Goal: Task Accomplishment & Management: Manage account settings

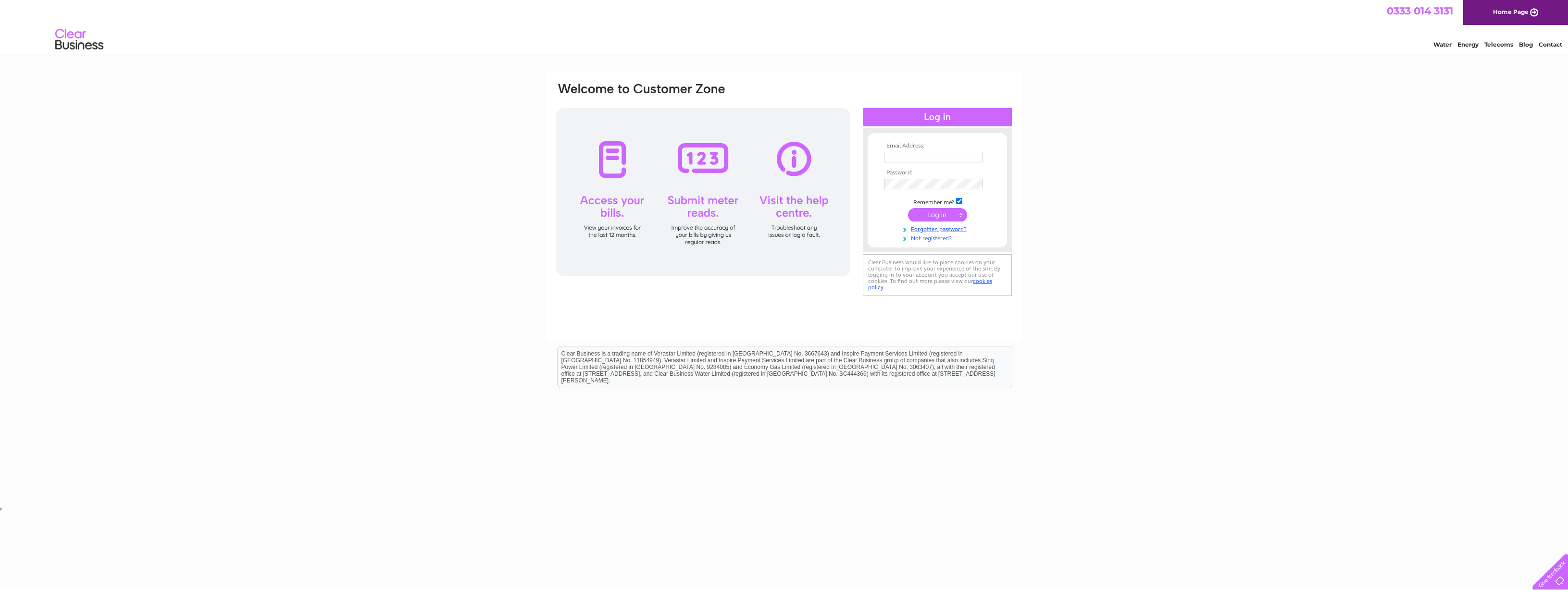
click at [925, 240] on link "Not registered?" at bounding box center [938, 237] width 109 height 9
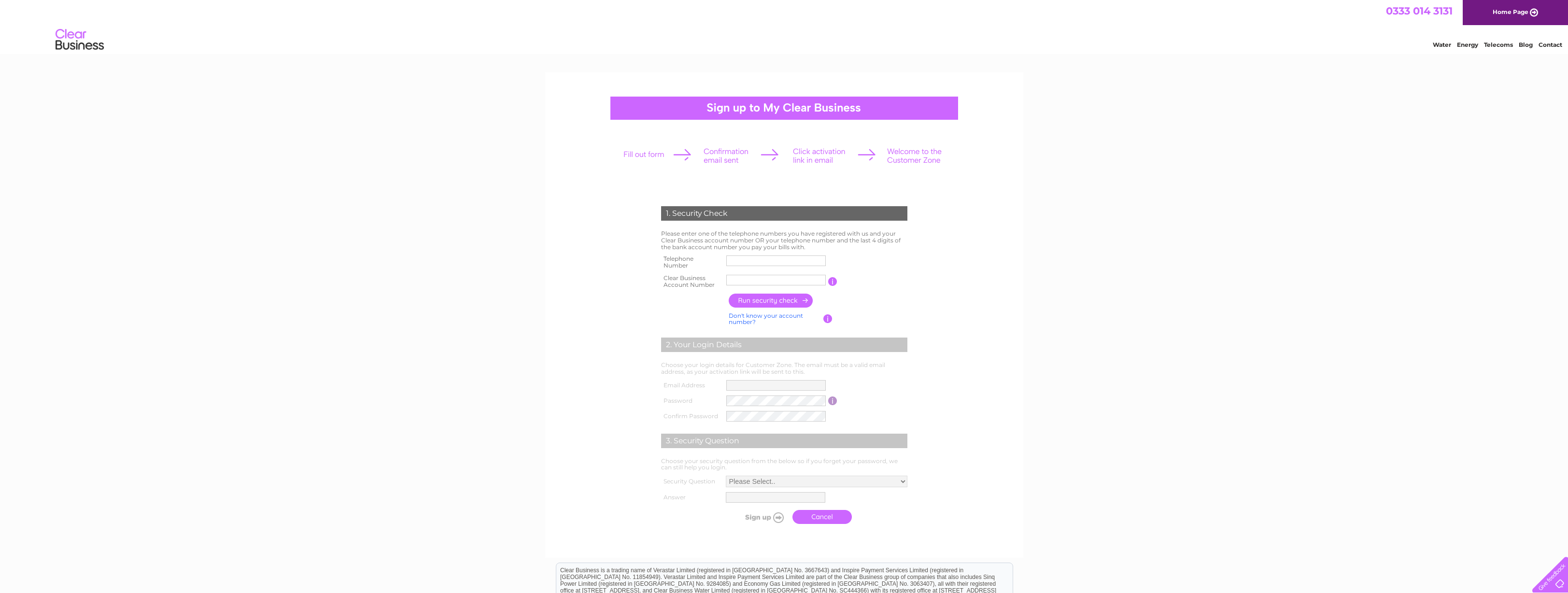
click at [756, 262] on input "text" at bounding box center [776, 260] width 100 height 10
type input "07776151479"
type input "11 Parkhe"
drag, startPoint x: 767, startPoint y: 281, endPoint x: 716, endPoint y: 279, distance: 51.0
click at [716, 279] on tr "Clear Business Account Number 11 Parkhe You will find your account number on th…" at bounding box center [784, 282] width 251 height 20
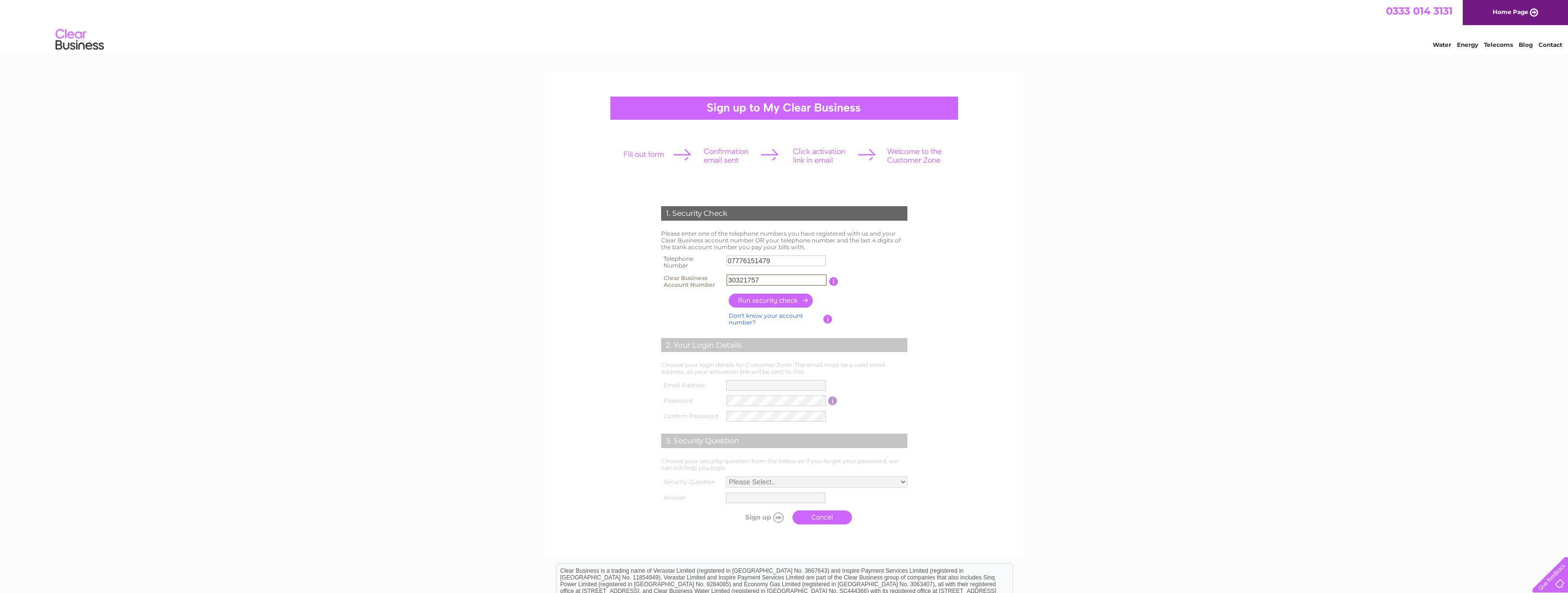
type input "30321757"
click at [752, 300] on input "button" at bounding box center [771, 300] width 85 height 14
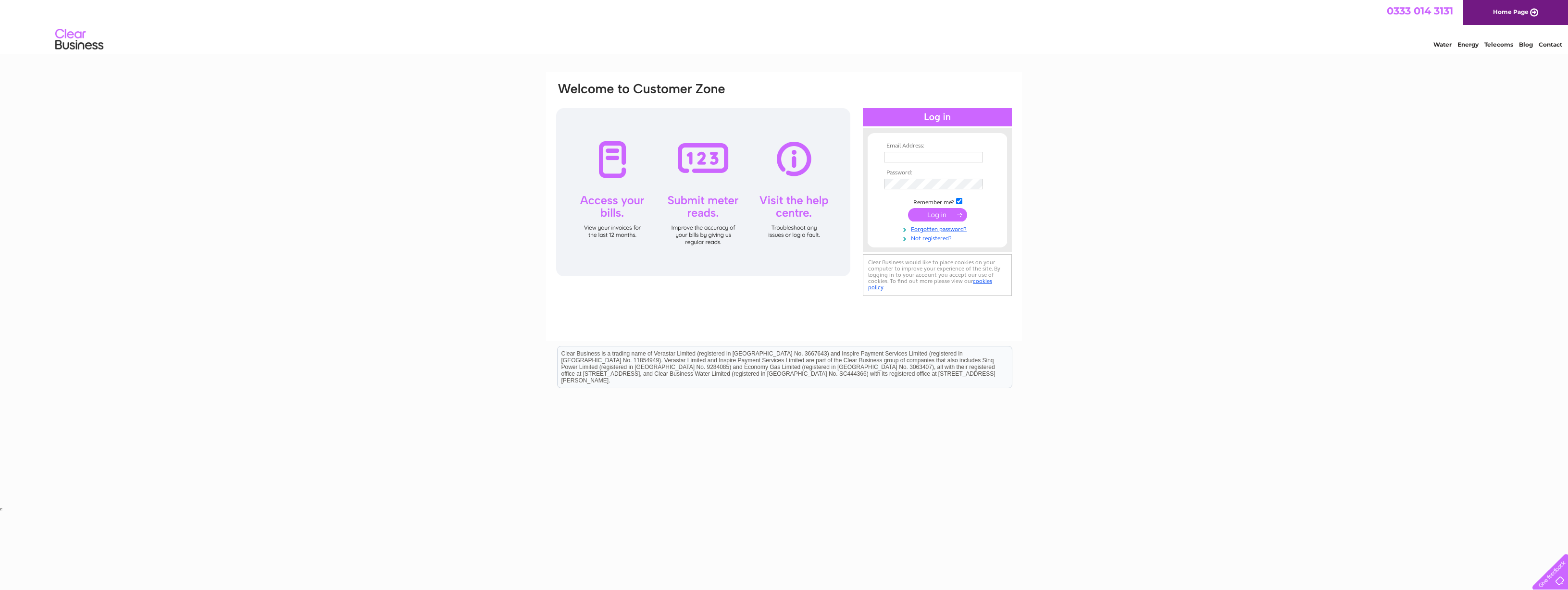
click at [928, 238] on link "Not registered?" at bounding box center [938, 237] width 109 height 9
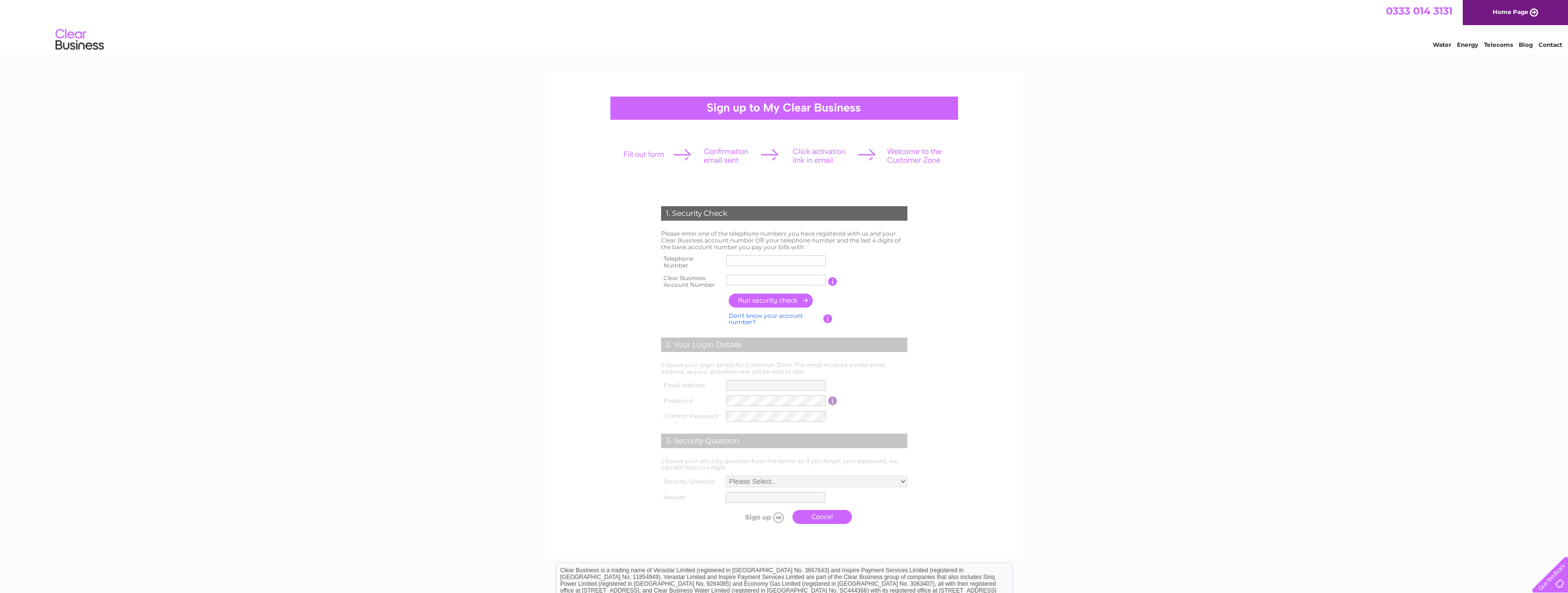
click at [750, 257] on input "text" at bounding box center [776, 260] width 100 height 10
type input "01313311829"
click at [743, 282] on input "text" at bounding box center [776, 279] width 100 height 10
type input "30321757"
click at [768, 300] on input "button" at bounding box center [771, 300] width 85 height 14
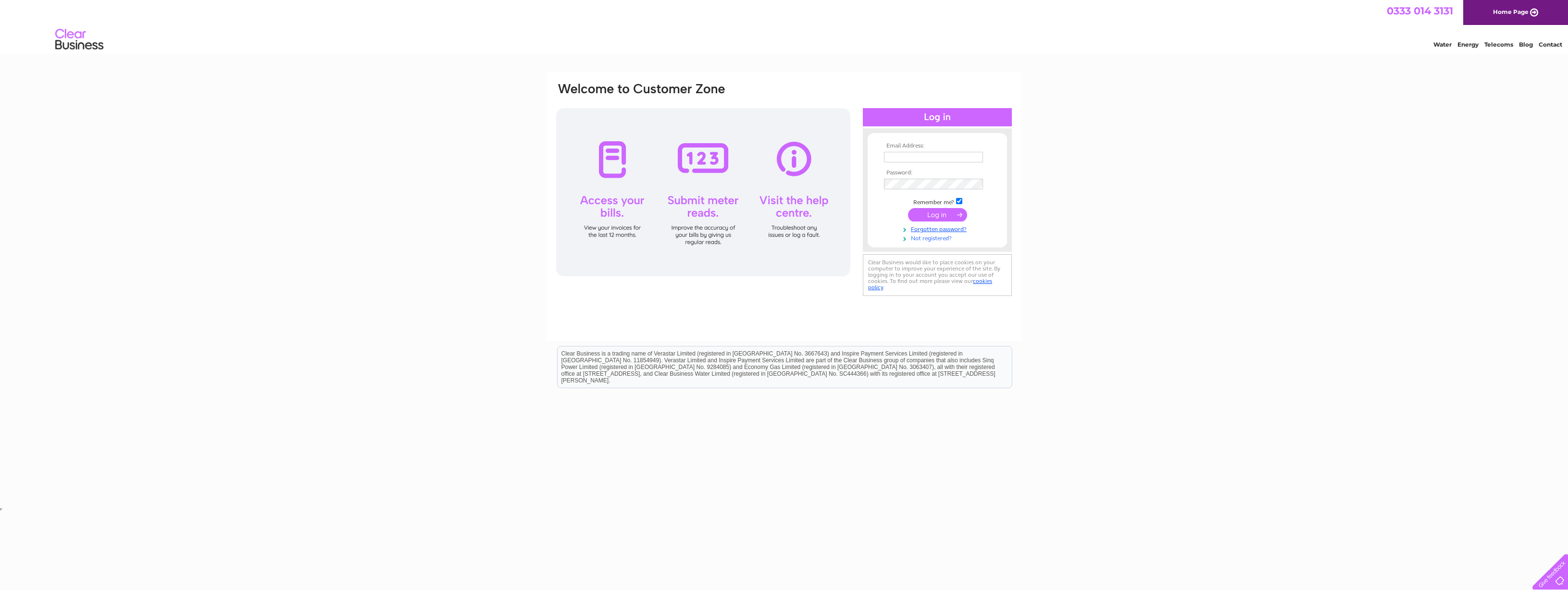
click at [929, 239] on link "Not registered?" at bounding box center [938, 237] width 109 height 9
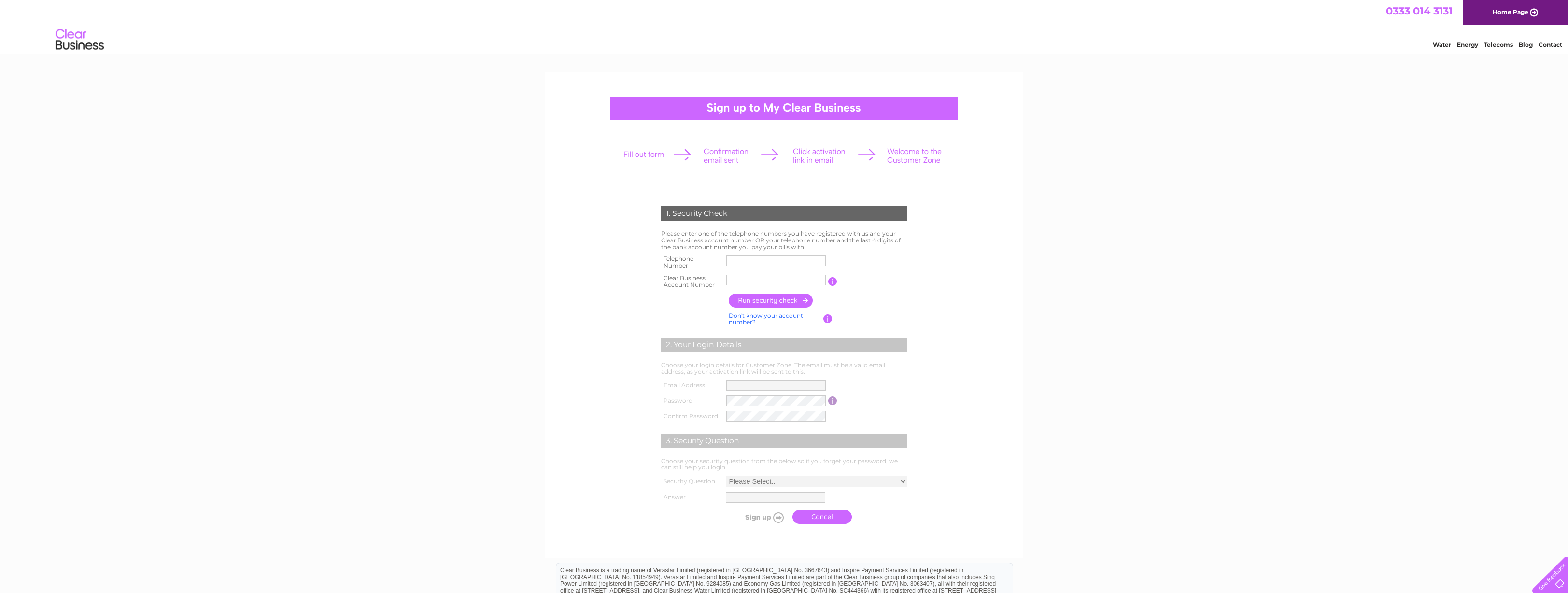
click at [741, 260] on input "text" at bounding box center [776, 260] width 100 height 10
type input "01313311829"
click at [750, 276] on input "text" at bounding box center [776, 279] width 100 height 10
type input "30321757"
click at [770, 296] on input "button" at bounding box center [771, 300] width 85 height 14
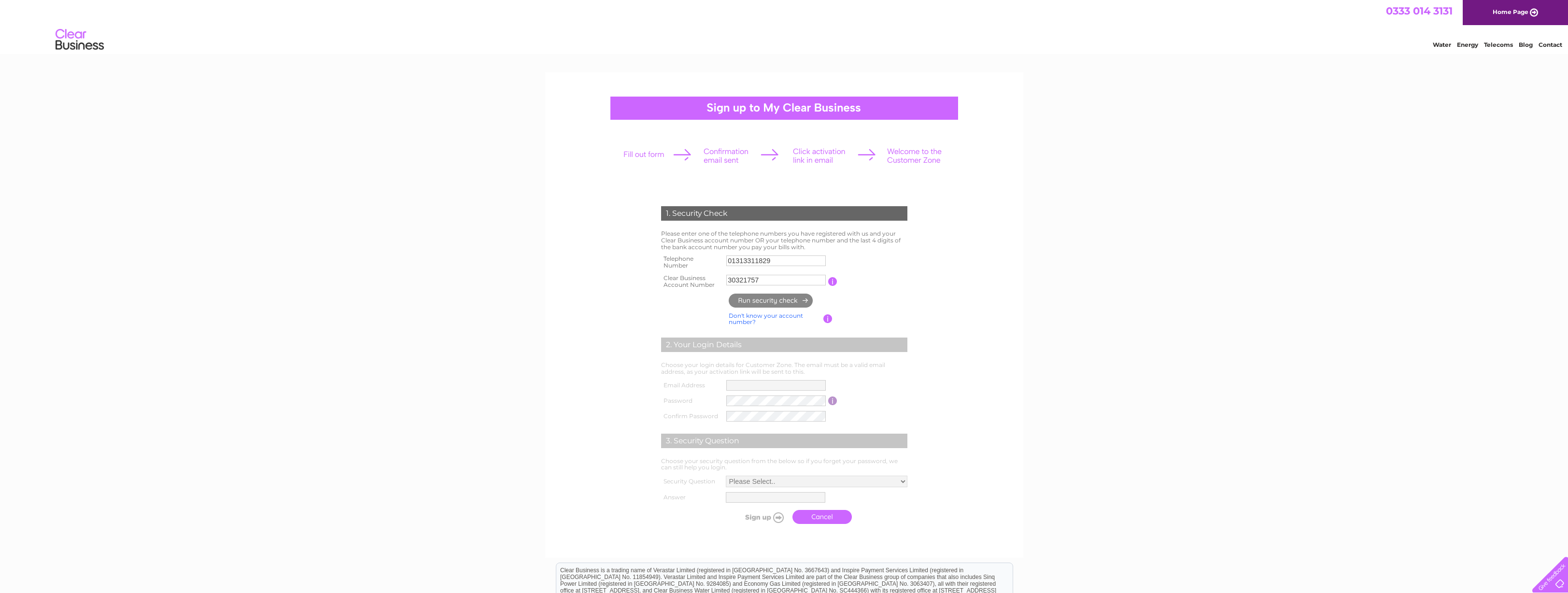
type input "**********"
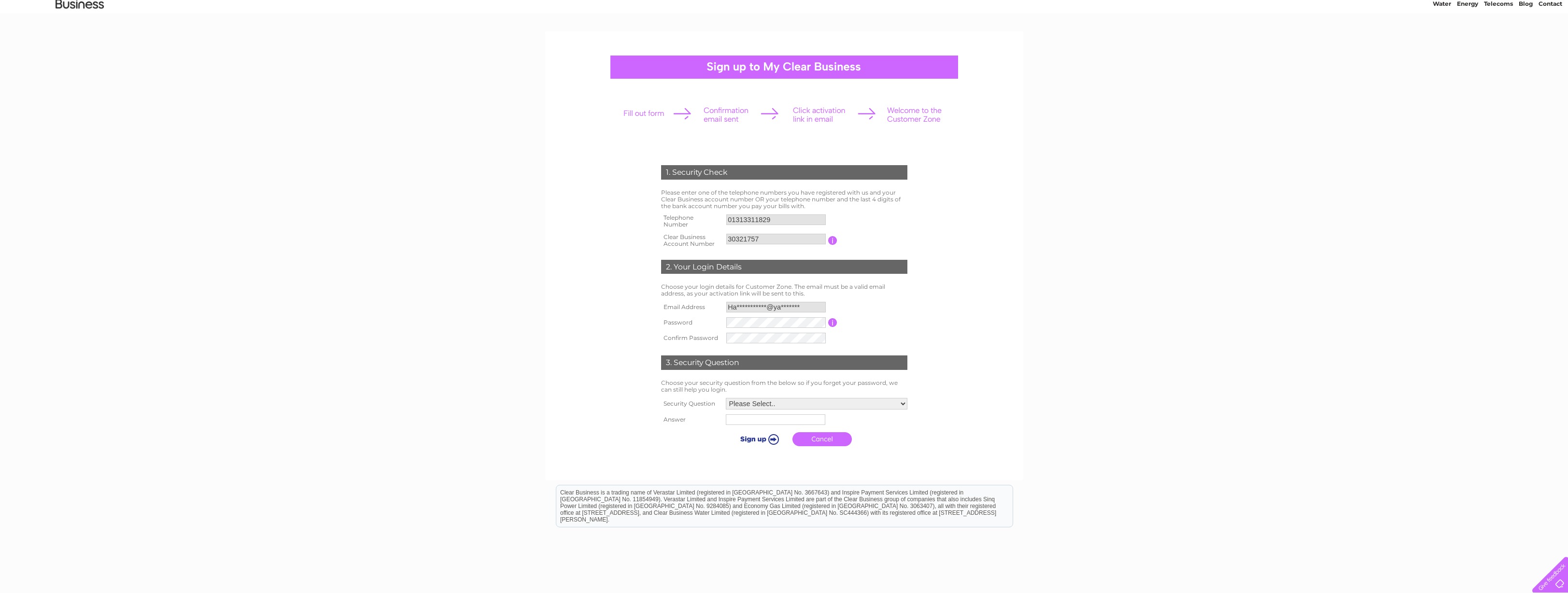
scroll to position [97, 0]
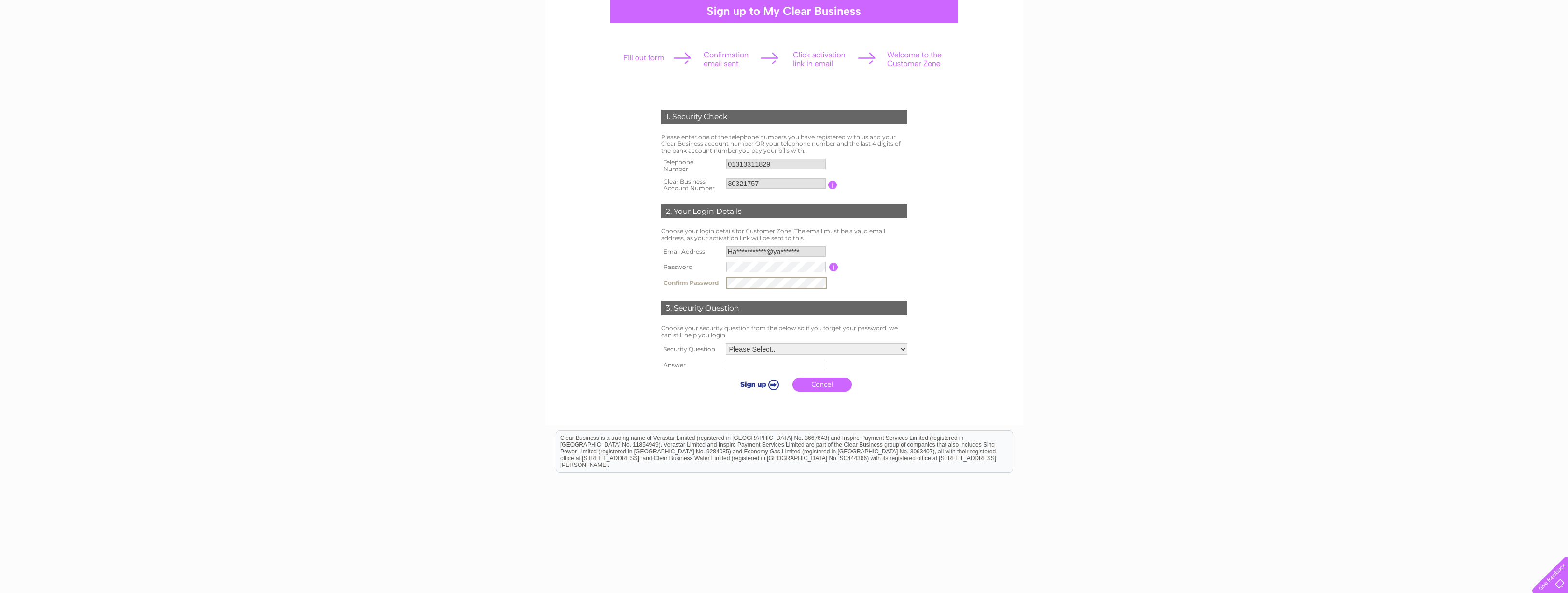
click at [901, 350] on select "Please Select.. In what town or city was your first job? In what town or city d…" at bounding box center [816, 348] width 182 height 12
select select "1"
click at [725, 343] on select "Please Select.. In what town or city was your first job? In what town or city d…" at bounding box center [816, 348] width 183 height 13
click at [782, 366] on input "text" at bounding box center [774, 364] width 100 height 10
type input "Edinburgh"
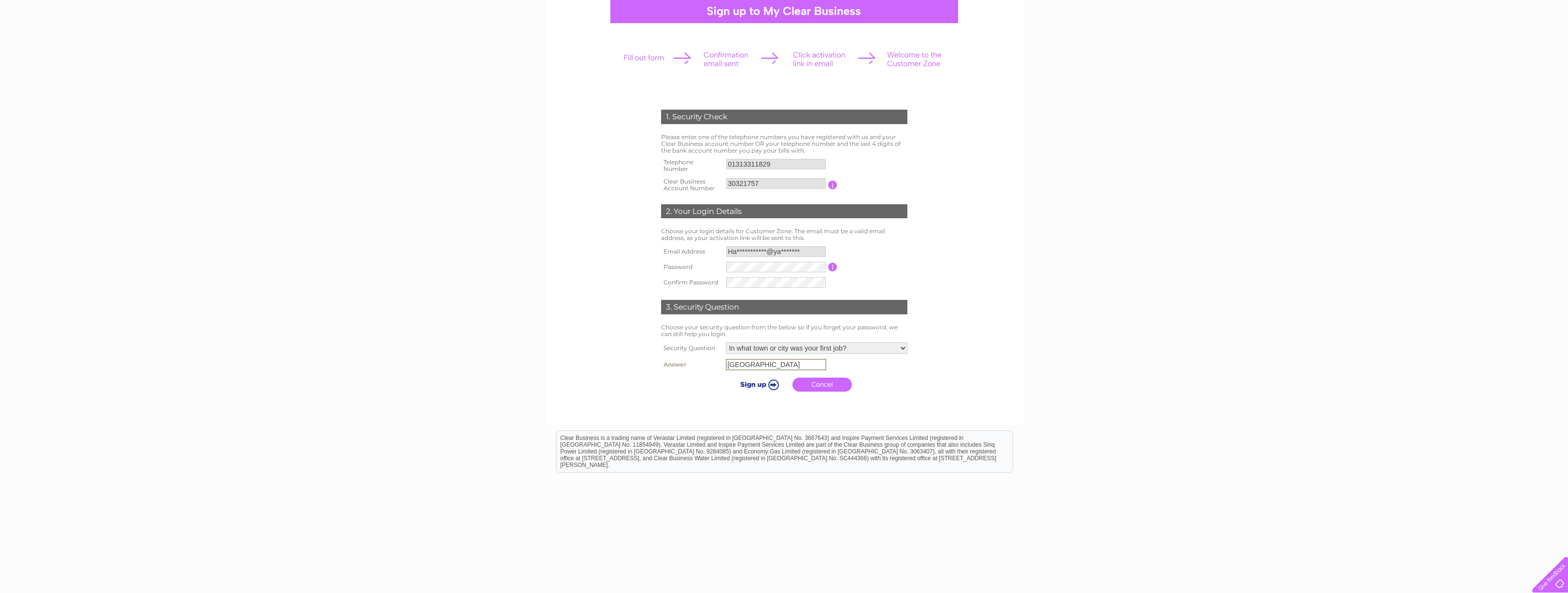
click at [758, 386] on input "submit" at bounding box center [758, 385] width 59 height 13
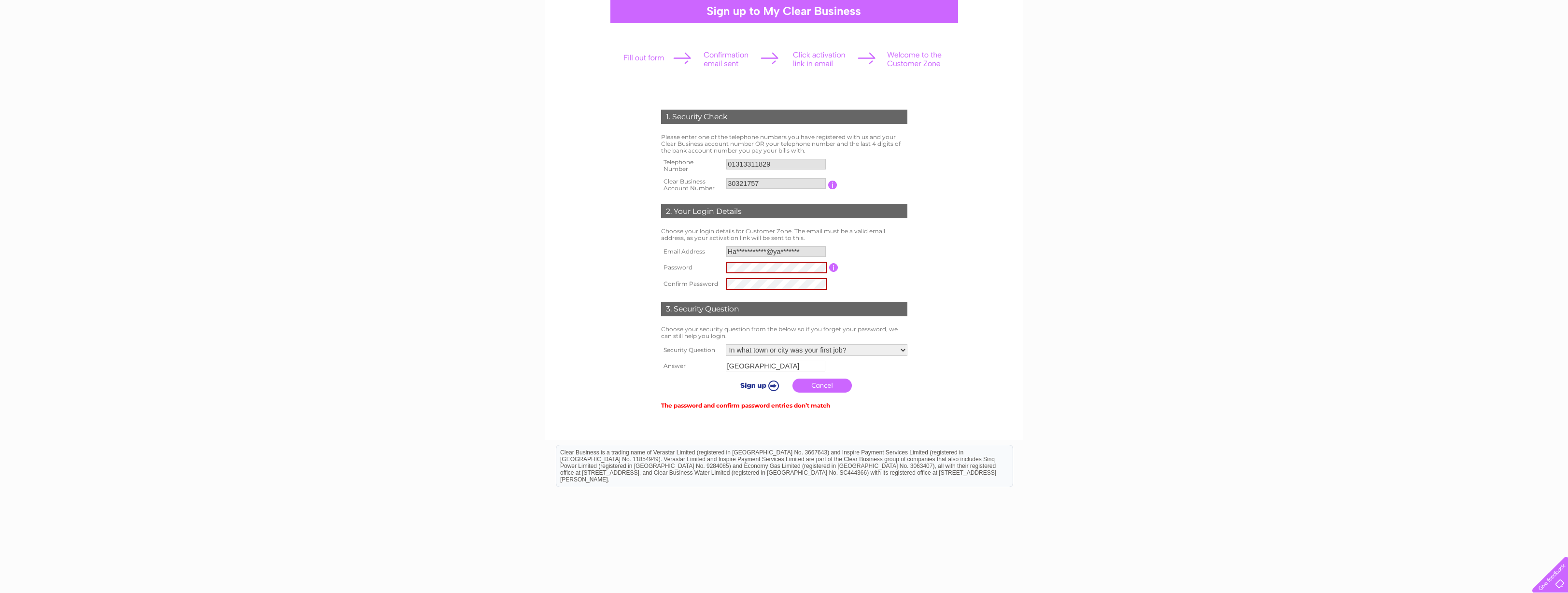
click at [833, 267] on input "button" at bounding box center [834, 267] width 9 height 9
click at [713, 268] on tr "Password Password must be at least 6 characters long" at bounding box center [784, 267] width 251 height 17
click at [712, 288] on tr "Confirm Password" at bounding box center [784, 284] width 251 height 17
click at [926, 272] on div "1. Security Check Please enter one of the telephone numbers you have registered…" at bounding box center [784, 255] width 291 height 311
click at [760, 385] on input "submit" at bounding box center [758, 385] width 59 height 13
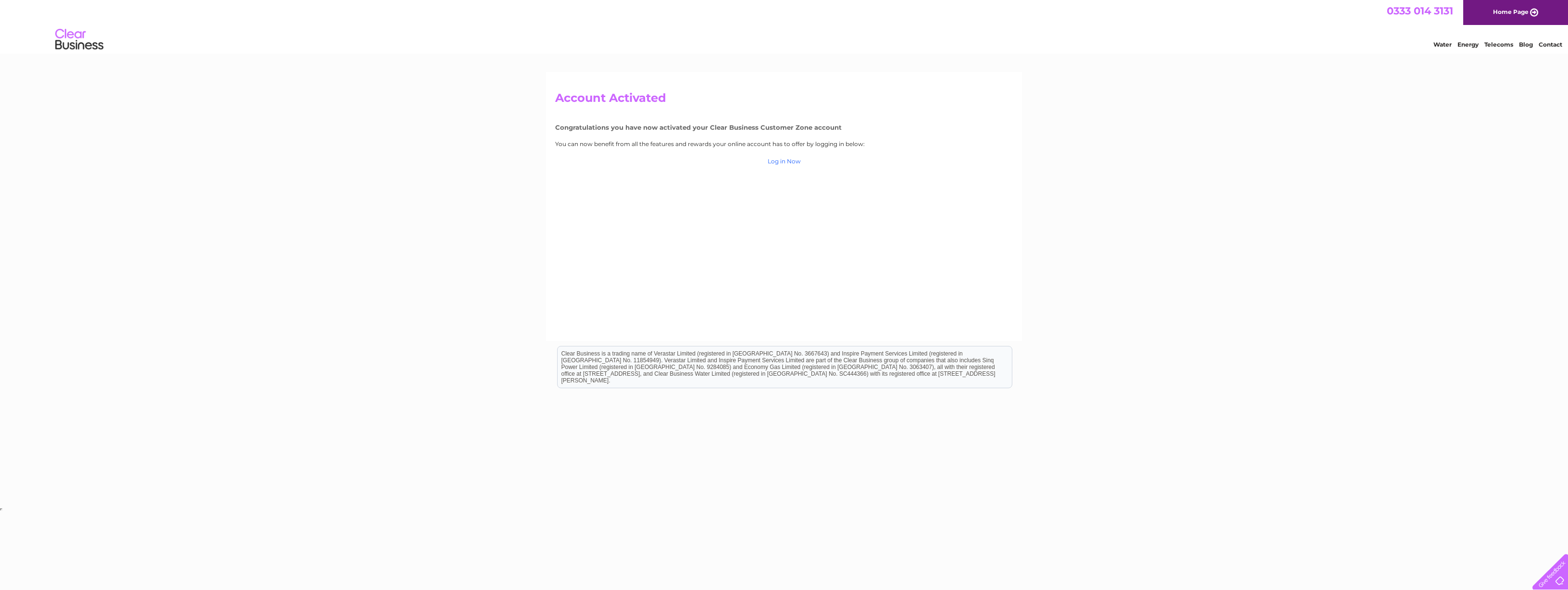
click at [782, 161] on link "Log in Now" at bounding box center [784, 161] width 33 height 7
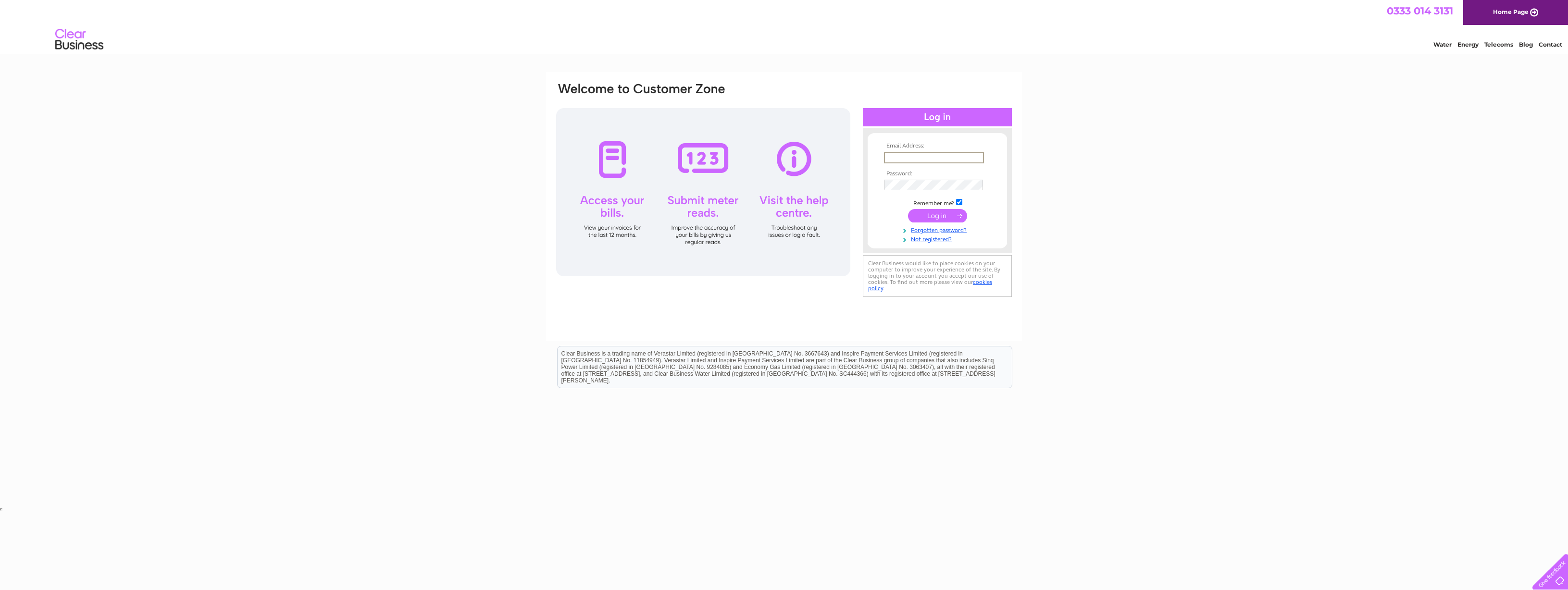
click at [910, 153] on input "text" at bounding box center [934, 158] width 100 height 12
type input "[EMAIL_ADDRESS][DOMAIN_NAME]"
click at [940, 215] on input "submit" at bounding box center [937, 216] width 59 height 13
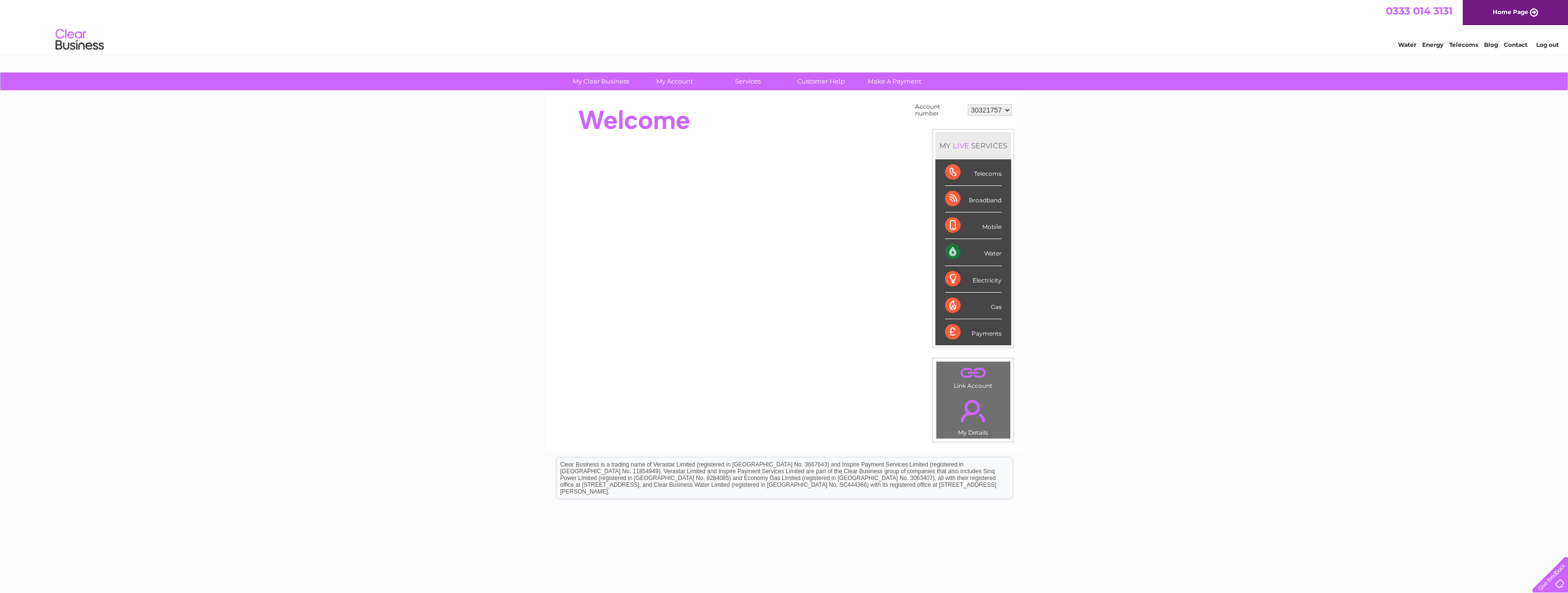
click at [953, 252] on div "Water" at bounding box center [973, 252] width 56 height 26
click at [995, 254] on div "Water" at bounding box center [973, 252] width 56 height 26
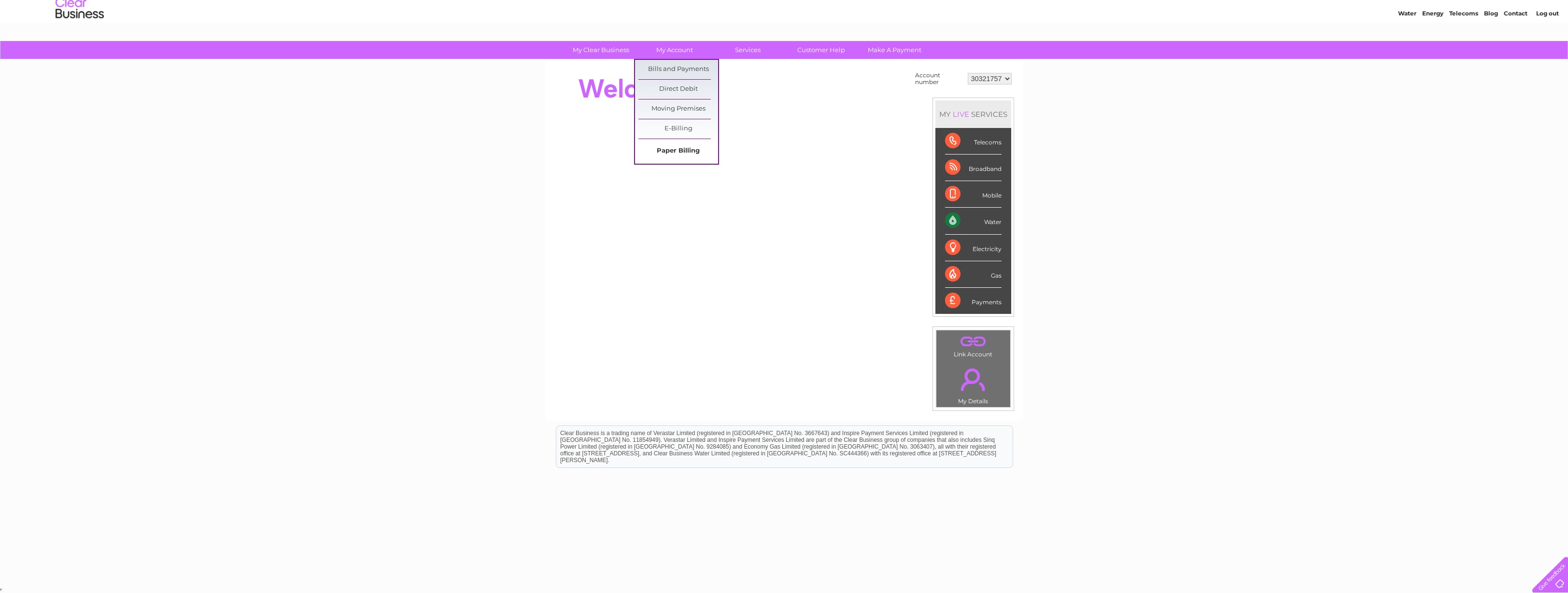
click at [681, 150] on link "Paper Billing" at bounding box center [678, 151] width 80 height 20
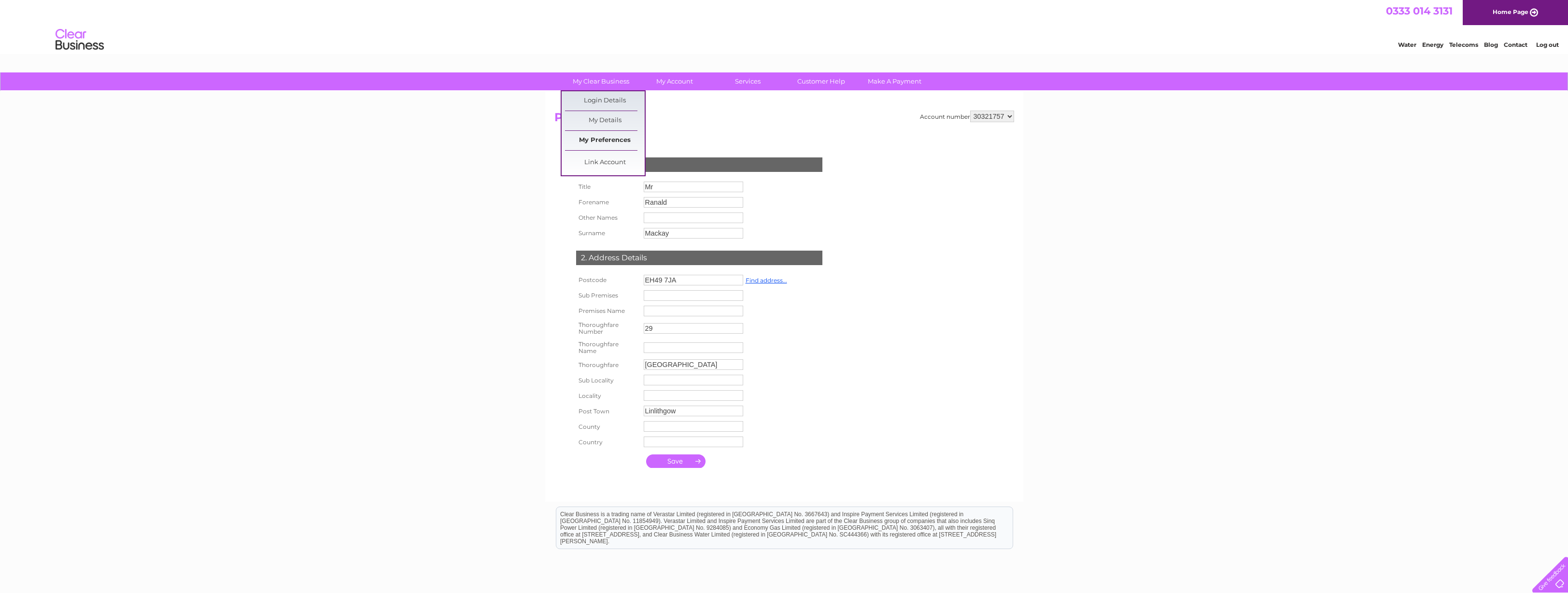
click at [601, 138] on link "My Preferences" at bounding box center [605, 141] width 80 height 20
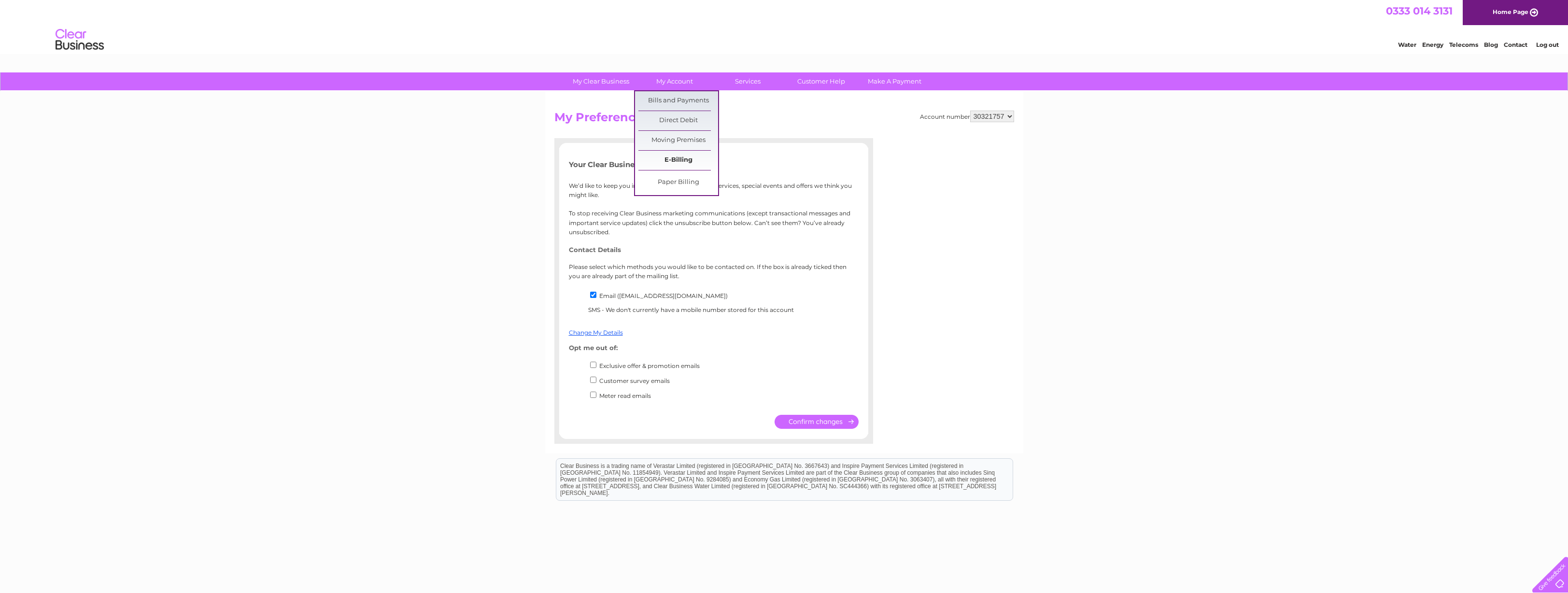
click at [671, 159] on link "E-Billing" at bounding box center [678, 160] width 80 height 20
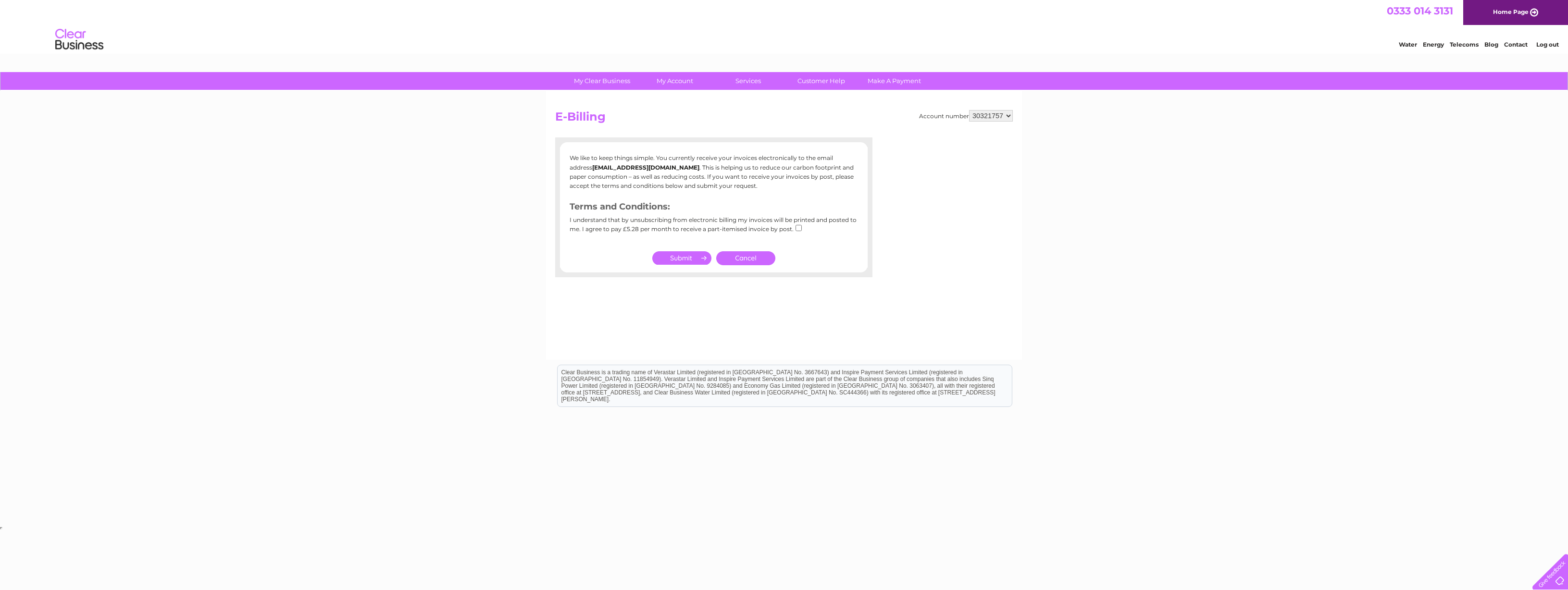
click at [747, 259] on link "Cancel" at bounding box center [746, 258] width 59 height 14
